Goal: Transaction & Acquisition: Purchase product/service

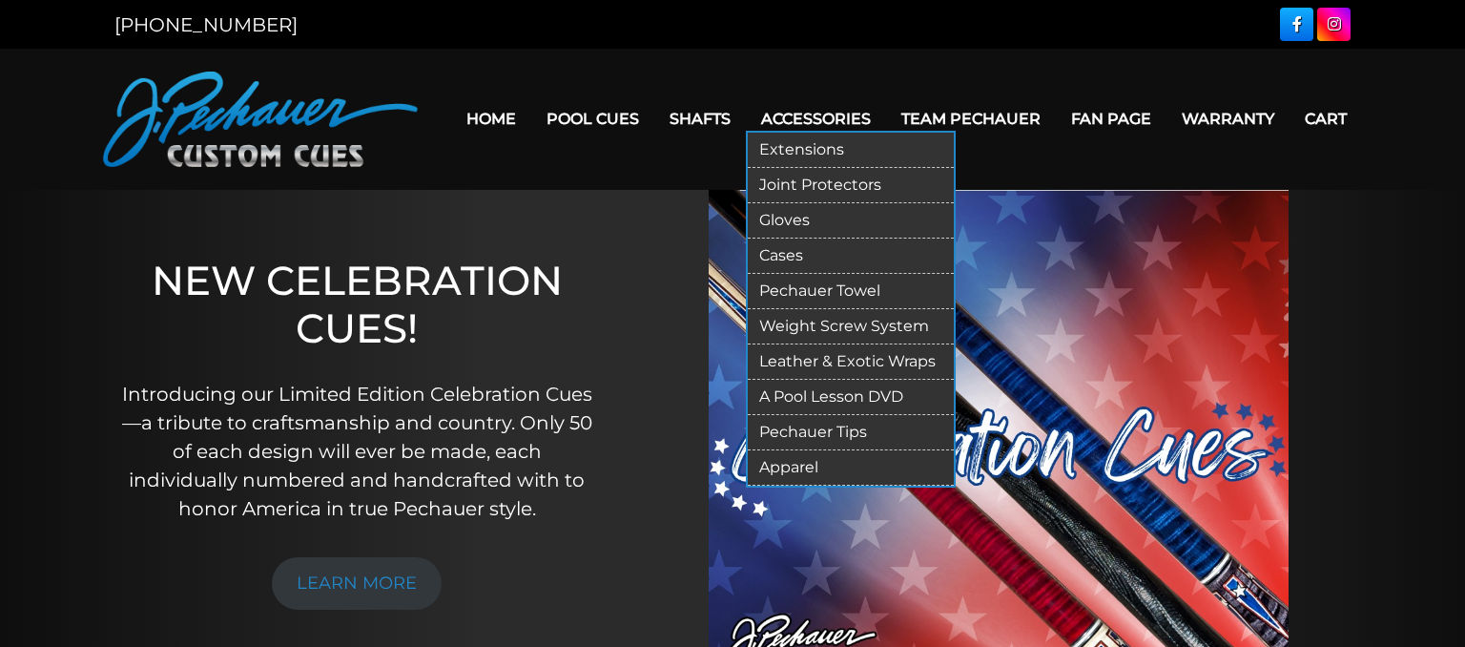
click at [774, 463] on link "Apparel" at bounding box center [851, 467] width 206 height 35
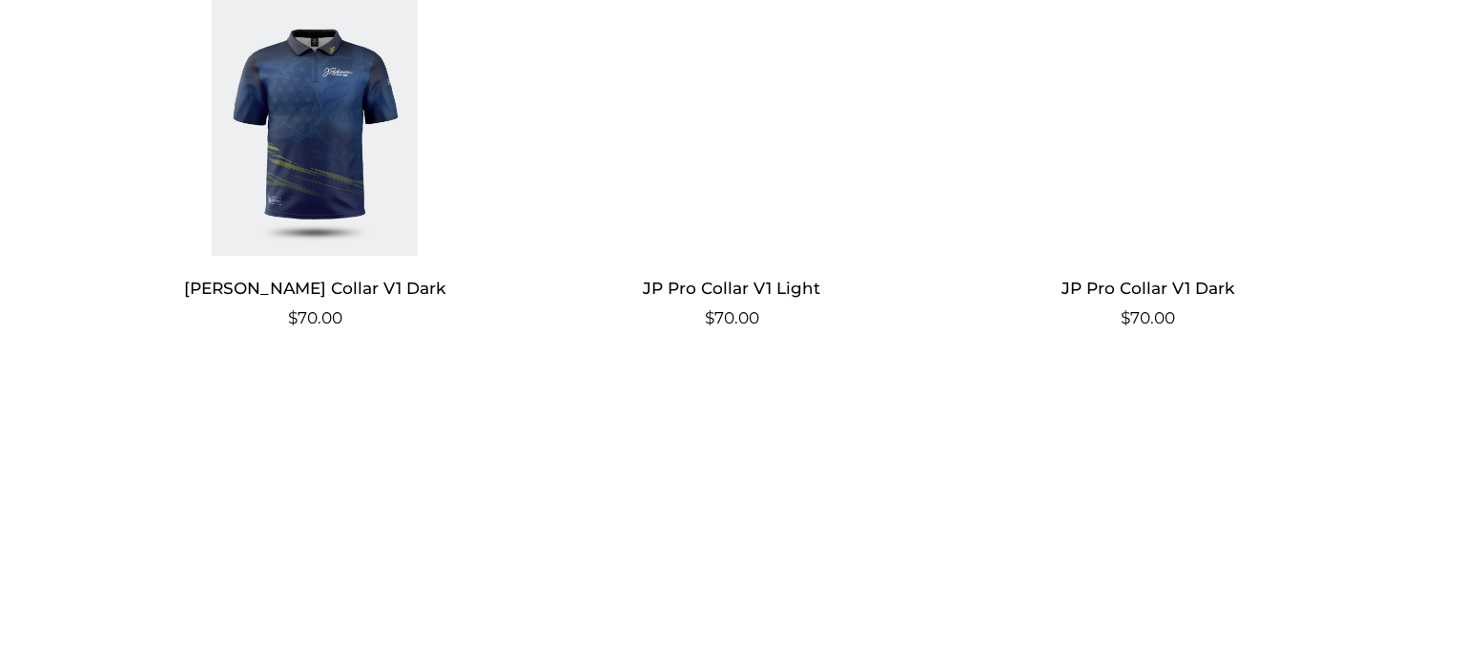
scroll to position [1611, 0]
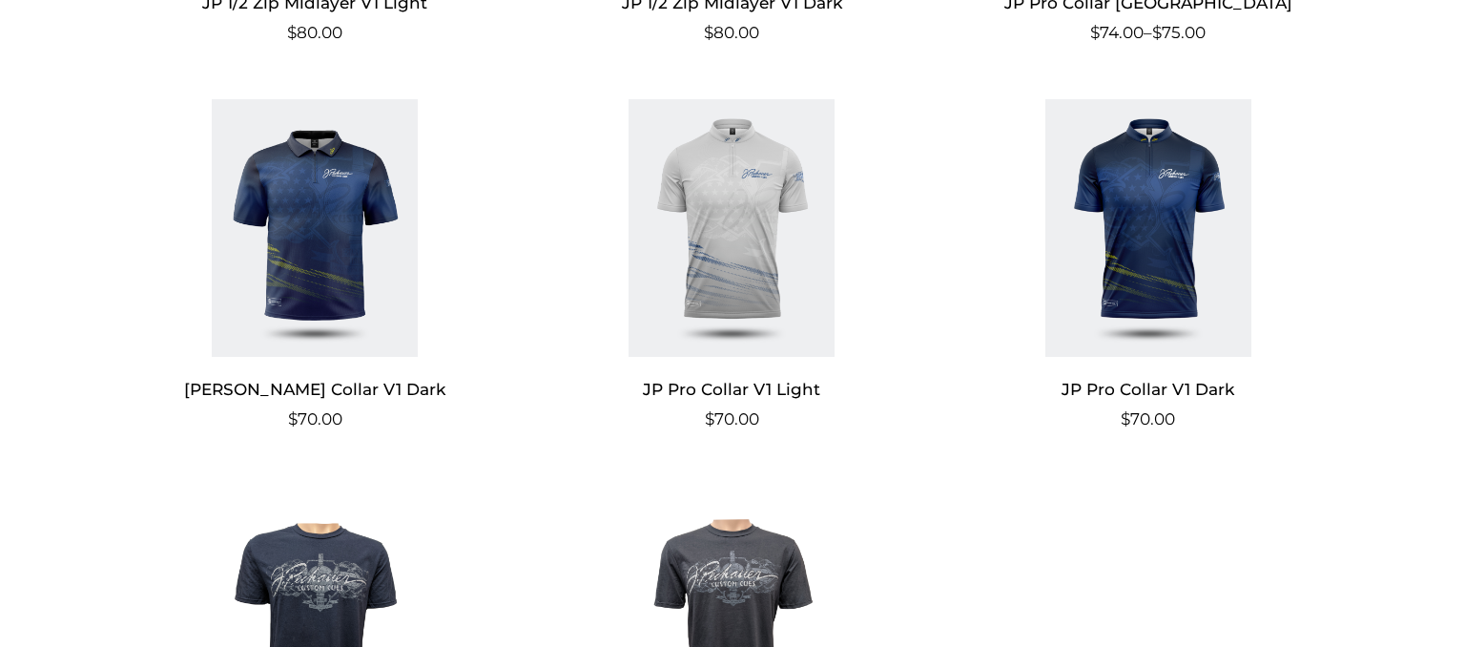
click at [336, 206] on img at bounding box center [315, 227] width 371 height 257
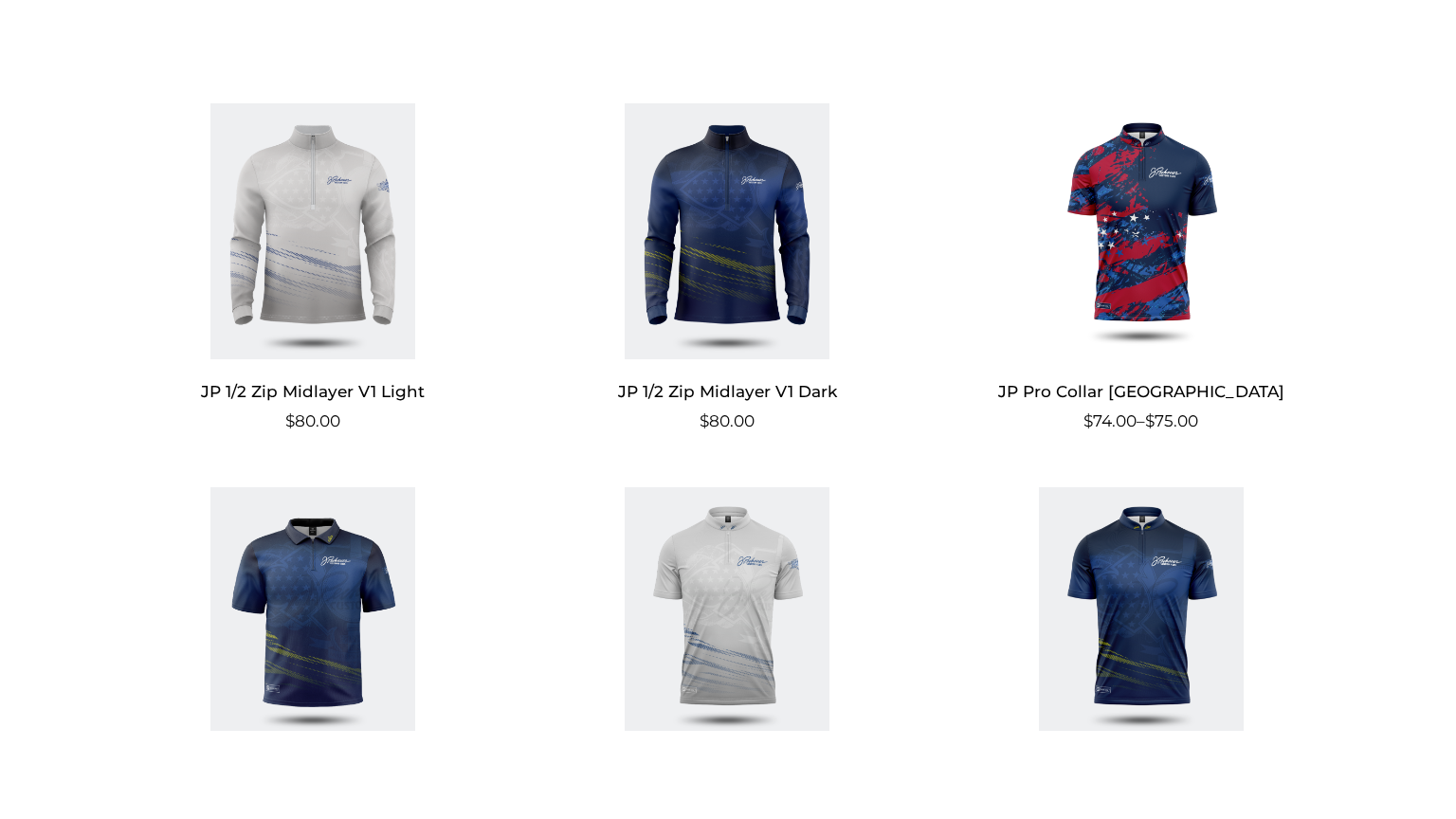
scroll to position [1201, 0]
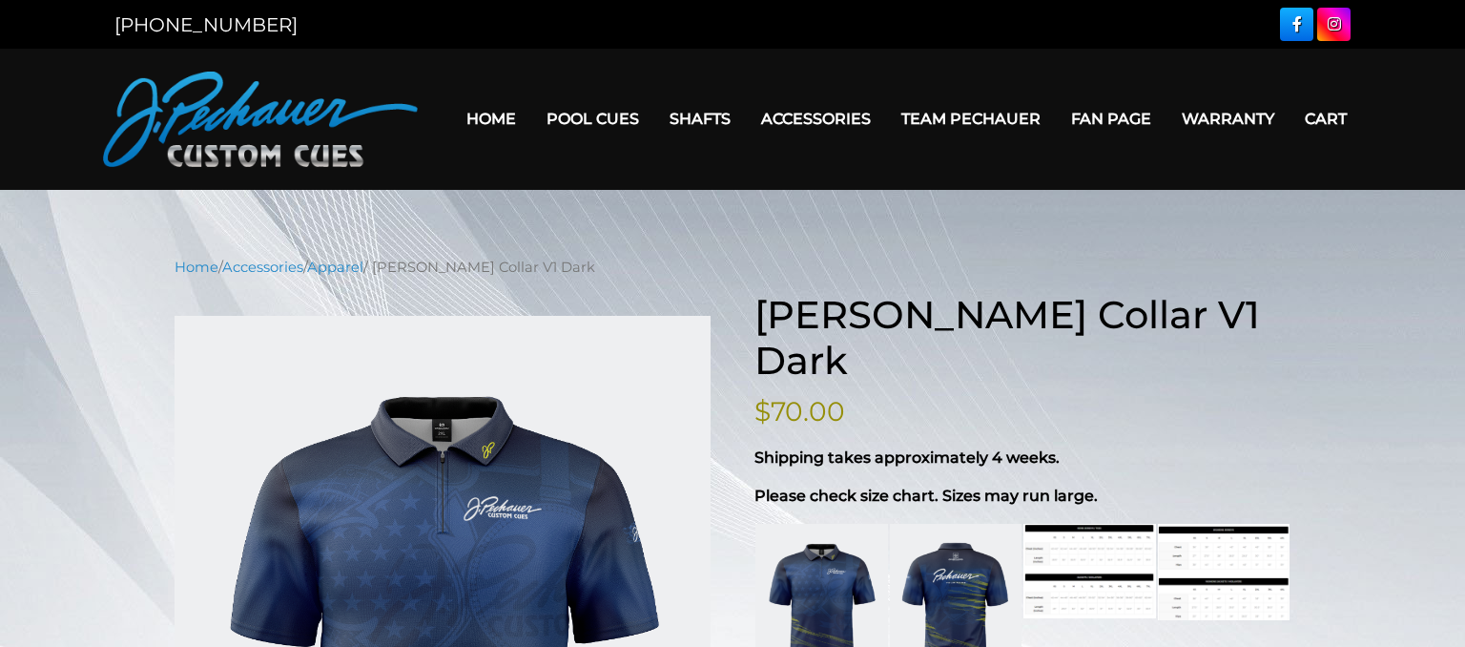
scroll to position [201, 0]
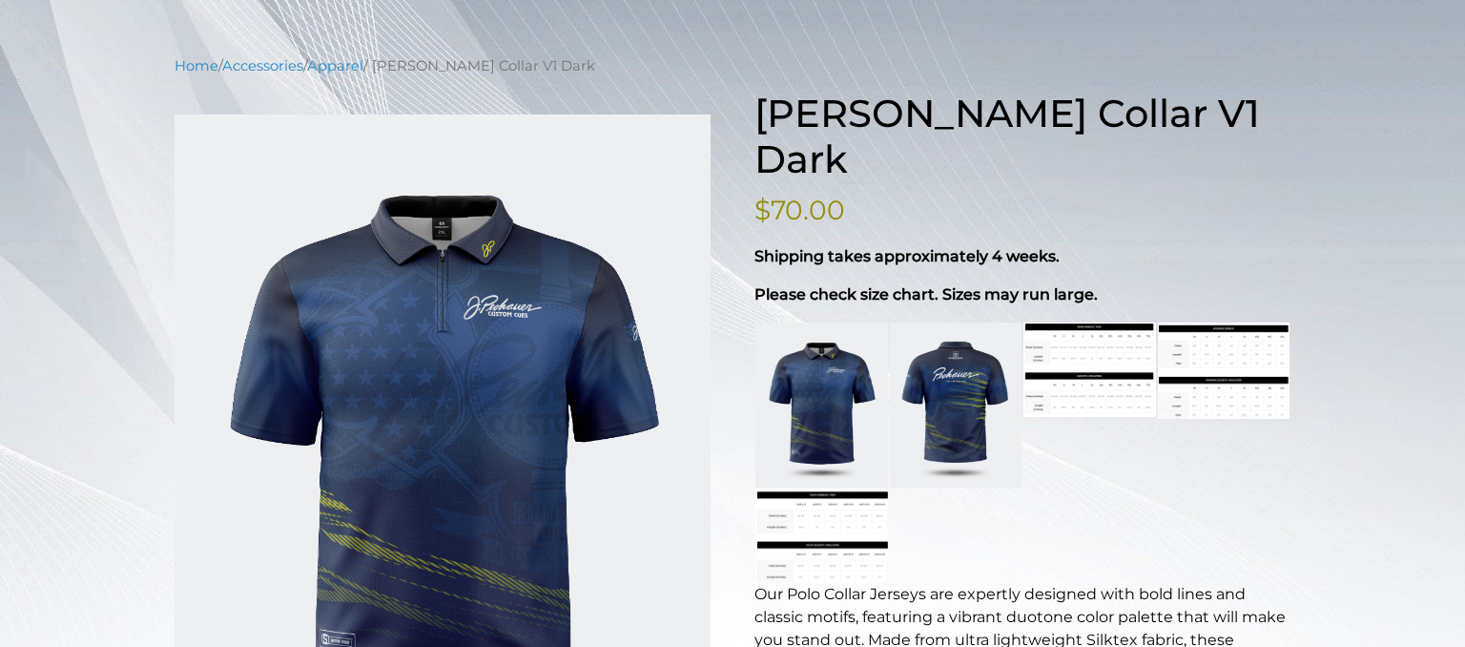
click at [982, 383] on link at bounding box center [956, 404] width 132 height 165
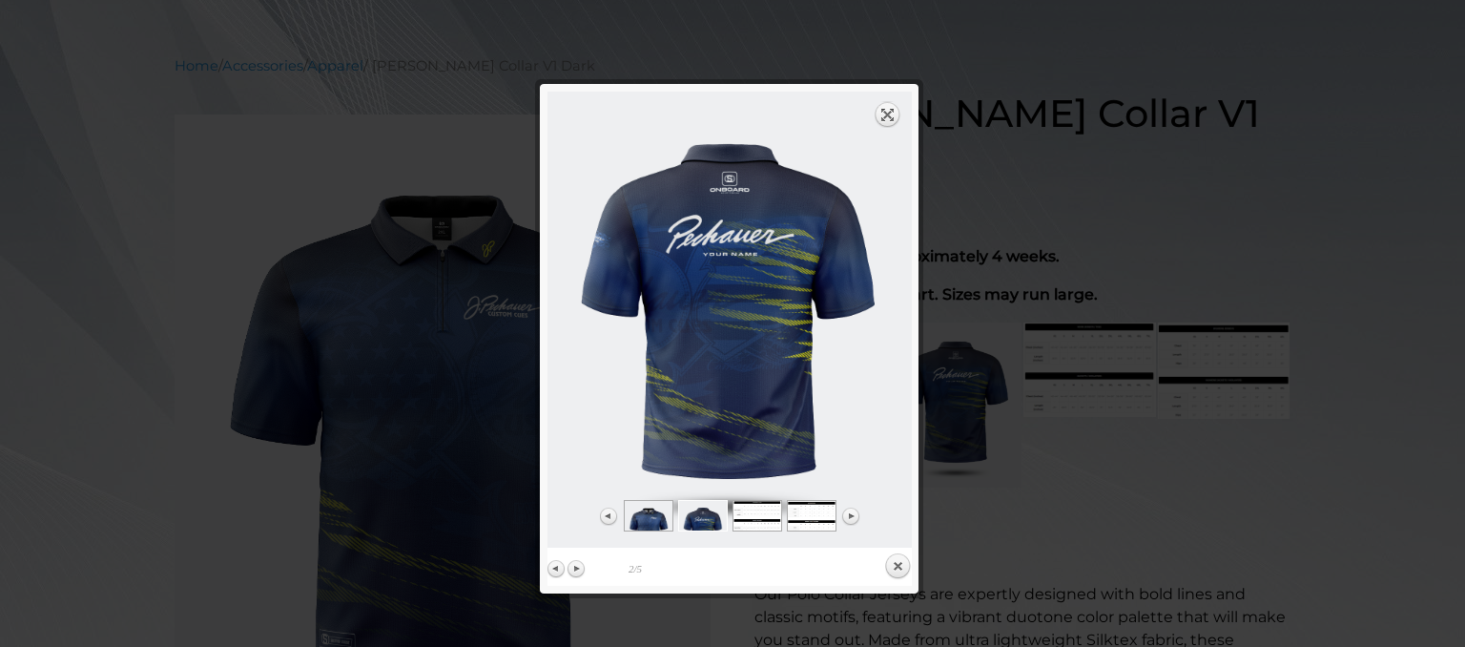
click at [887, 107] on link "Expand" at bounding box center [887, 114] width 27 height 27
